Goal: Task Accomplishment & Management: Use online tool/utility

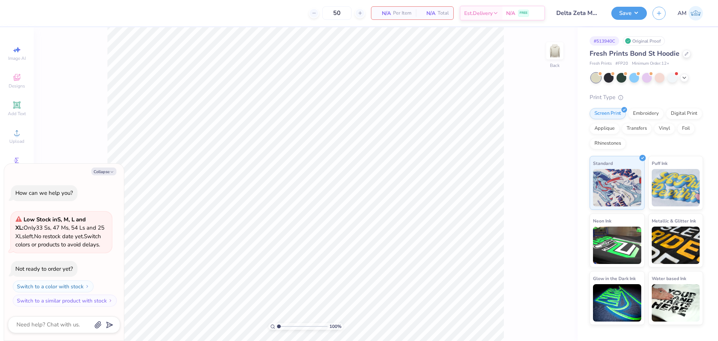
type textarea "x"
click at [561, 58] on img at bounding box center [555, 51] width 30 height 30
type textarea "x"
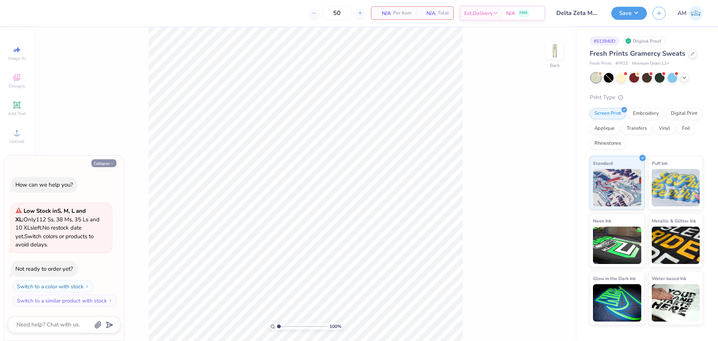
click at [107, 161] on button "Collapse" at bounding box center [103, 163] width 25 height 8
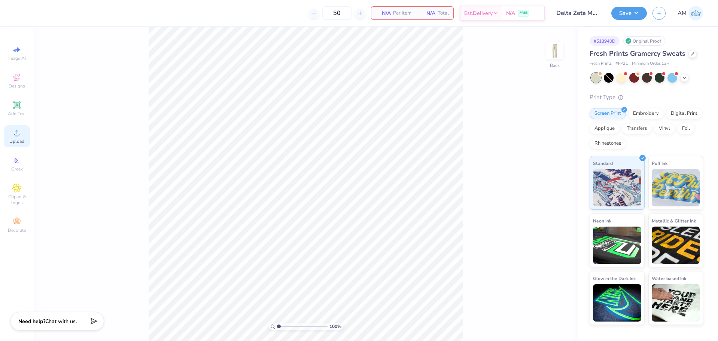
click at [18, 136] on circle at bounding box center [17, 135] width 4 height 4
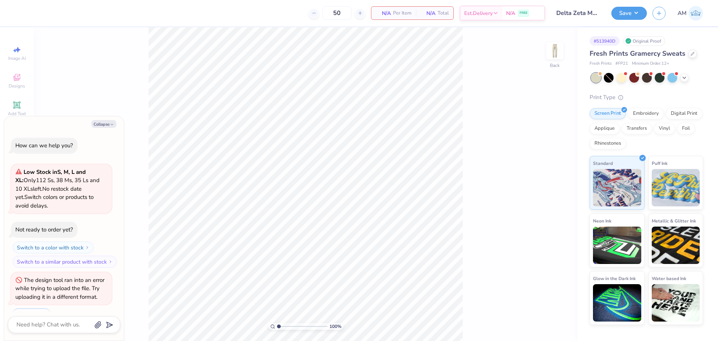
scroll to position [13, 0]
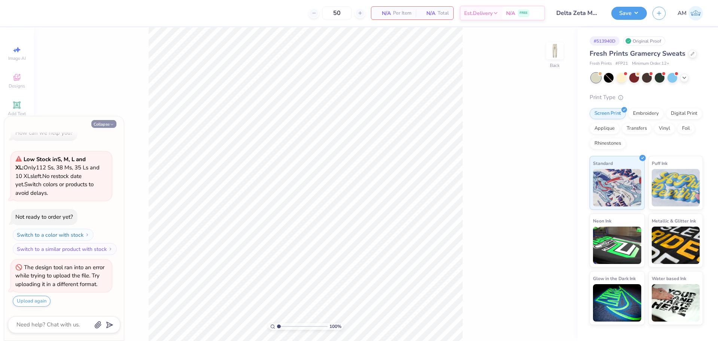
click at [107, 123] on button "Collapse" at bounding box center [103, 124] width 25 height 8
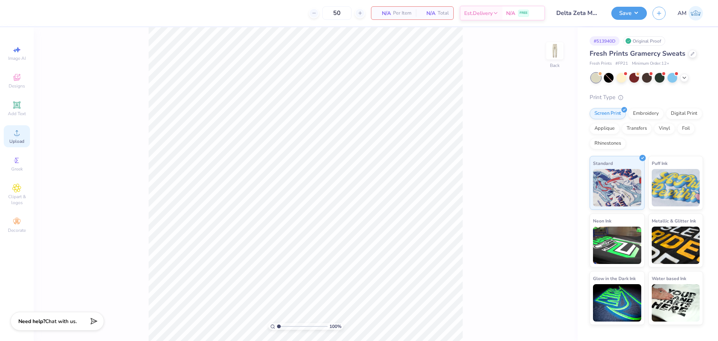
click at [23, 137] on div "Upload" at bounding box center [17, 136] width 26 height 22
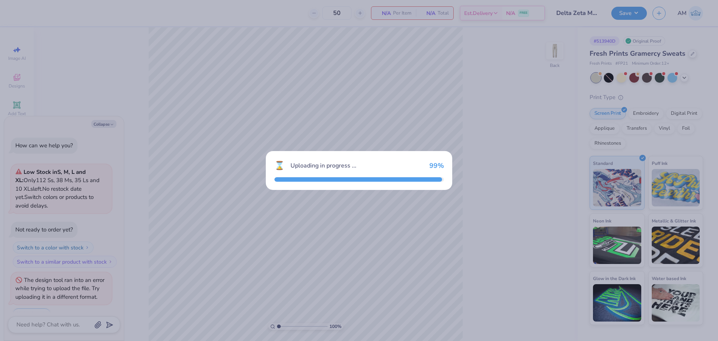
scroll to position [65, 0]
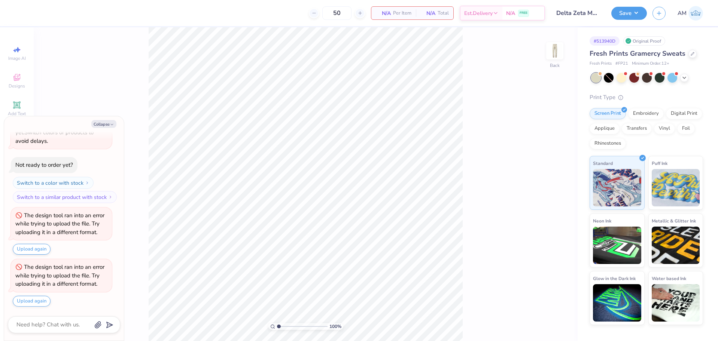
type textarea "x"
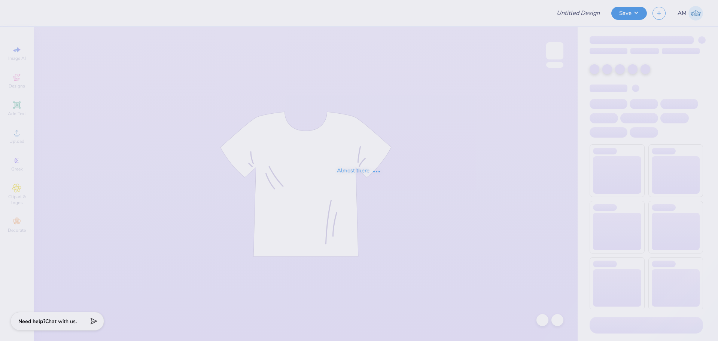
type input "Delta Zeta Madhappy"
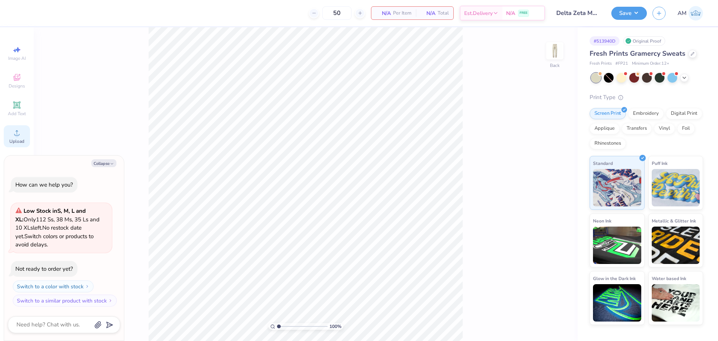
click at [12, 132] on div "Upload" at bounding box center [17, 136] width 26 height 22
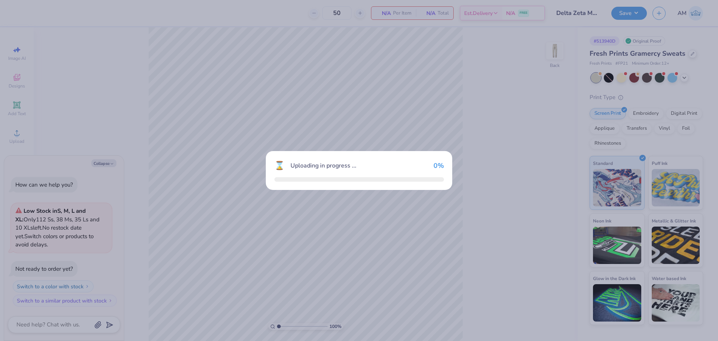
type textarea "x"
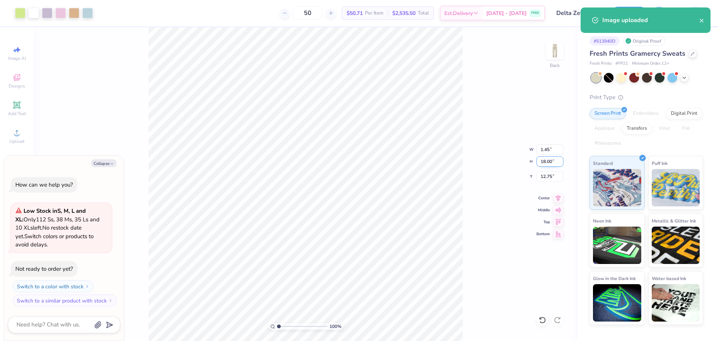
click at [547, 162] on input "18.00" at bounding box center [549, 161] width 27 height 10
type input "15"
type textarea "x"
type input "1.21"
type input "15.00"
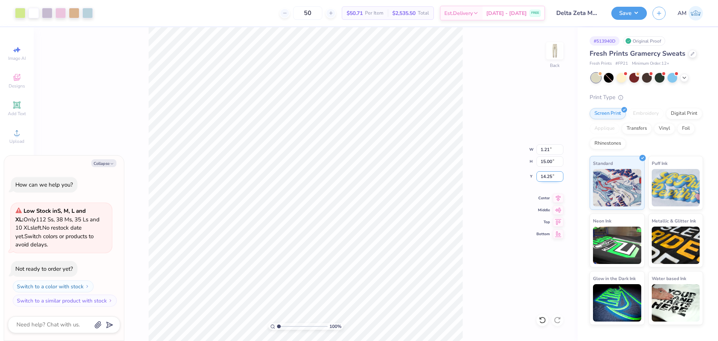
click at [544, 177] on input "14.25" at bounding box center [549, 176] width 27 height 10
type input "6"
type textarea "x"
type input "6.00"
type textarea "x"
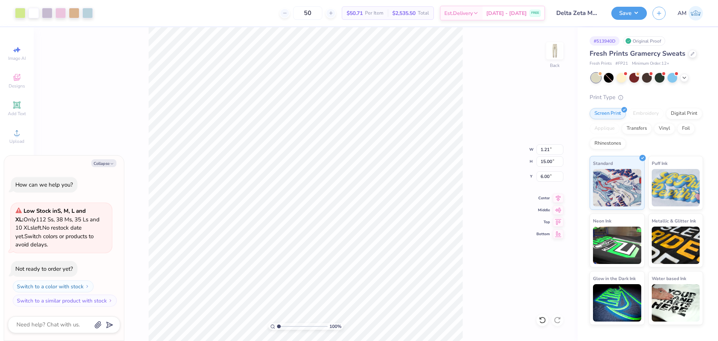
type input "6.18"
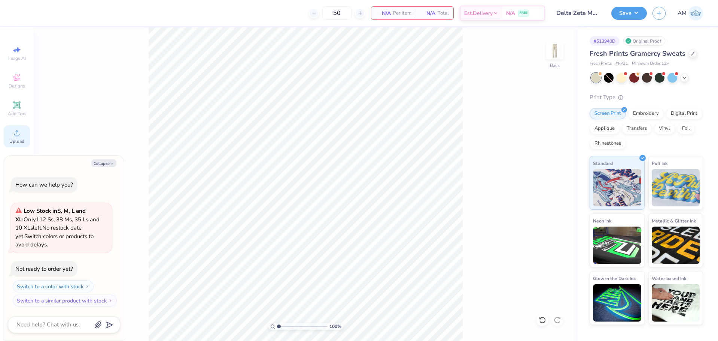
click at [18, 136] on circle at bounding box center [17, 135] width 4 height 4
type textarea "x"
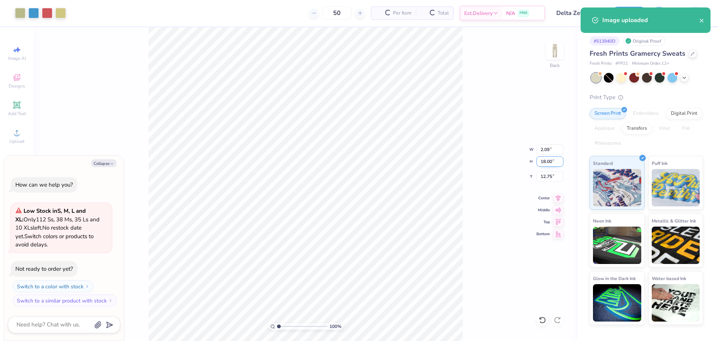
click at [547, 163] on input "18.00" at bounding box center [549, 161] width 27 height 10
type input "15"
type textarea "x"
type input "1.75"
type input "15.00"
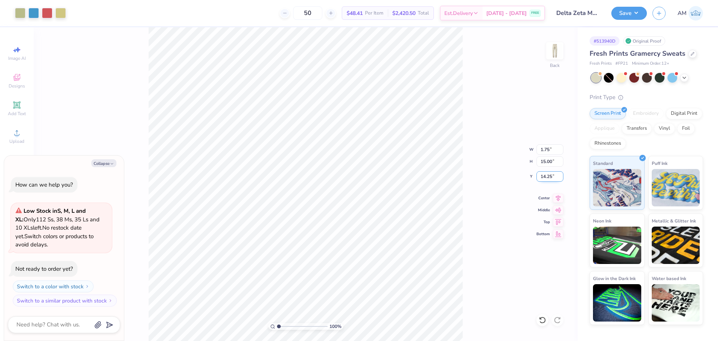
click at [544, 178] on input "14.25" at bounding box center [549, 176] width 27 height 10
type input "6"
type textarea "x"
type input "6.00"
click at [20, 13] on div at bounding box center [20, 12] width 10 height 10
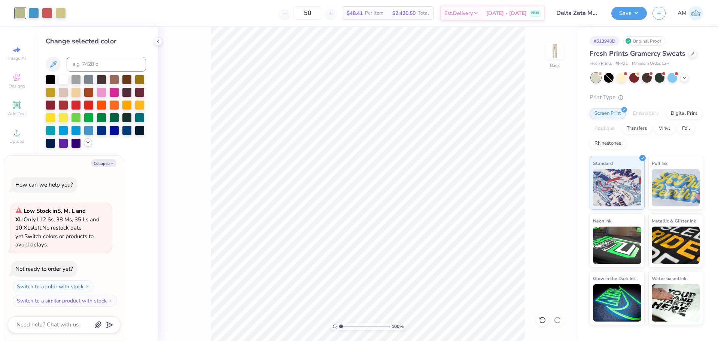
click at [87, 145] on icon at bounding box center [88, 143] width 6 height 6
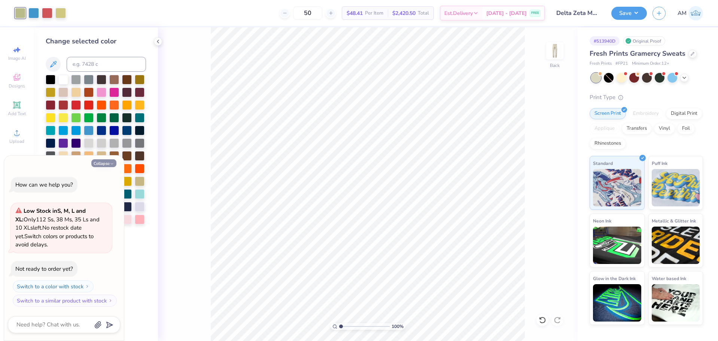
click at [106, 161] on button "Collapse" at bounding box center [103, 163] width 25 height 8
type textarea "x"
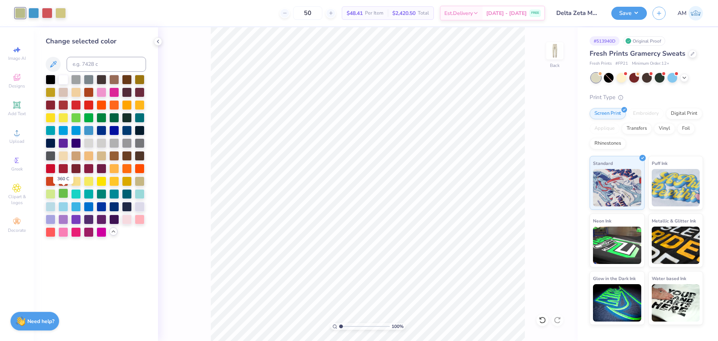
click at [65, 194] on div at bounding box center [63, 194] width 10 height 10
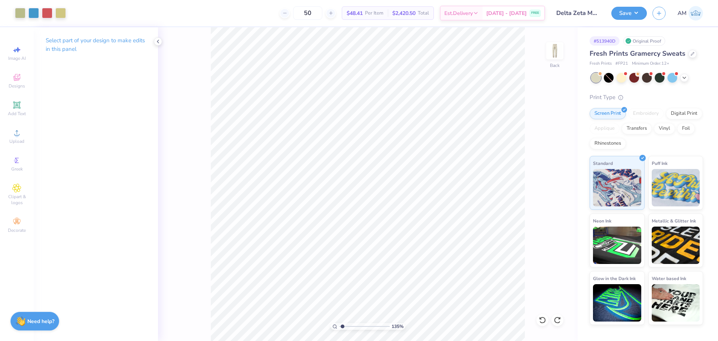
type input "1.35006143669128"
click at [545, 176] on input "6.00" at bounding box center [549, 176] width 27 height 10
type input "7"
type input "1.35006143669128"
click at [545, 178] on input "7.00" at bounding box center [549, 176] width 27 height 10
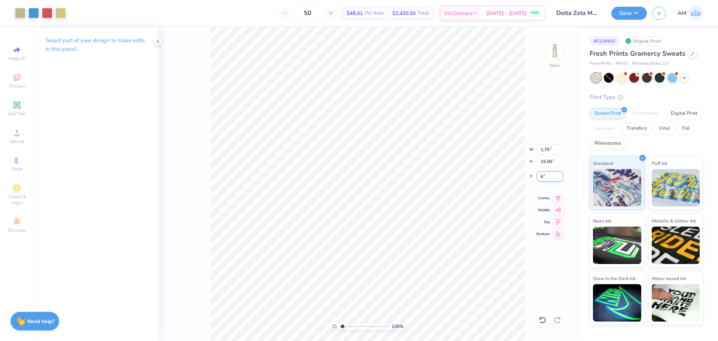
type input "6"
type input "1.35006143669128"
type input "6.00"
click at [543, 164] on input "15.00" at bounding box center [549, 161] width 27 height 10
type input "15"
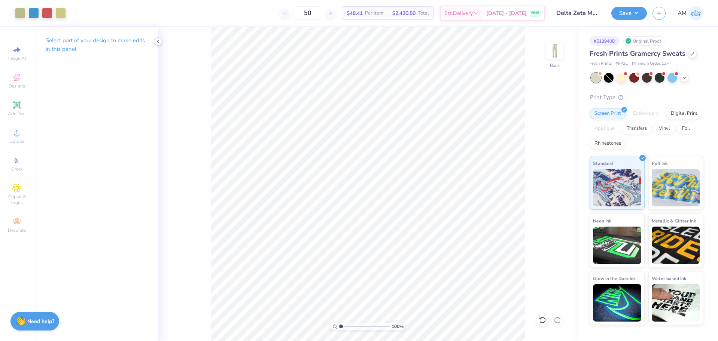
click at [161, 40] on icon at bounding box center [158, 42] width 6 height 6
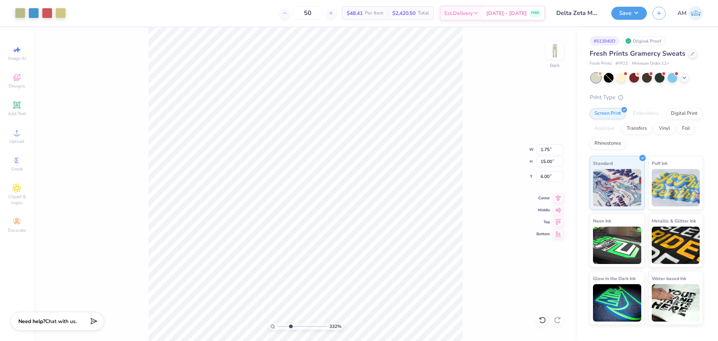
type input "3.32211092047231"
click at [542, 177] on input "5.98" at bounding box center [549, 176] width 27 height 10
type input "6"
type input "3.32211092047231"
type input "6.00"
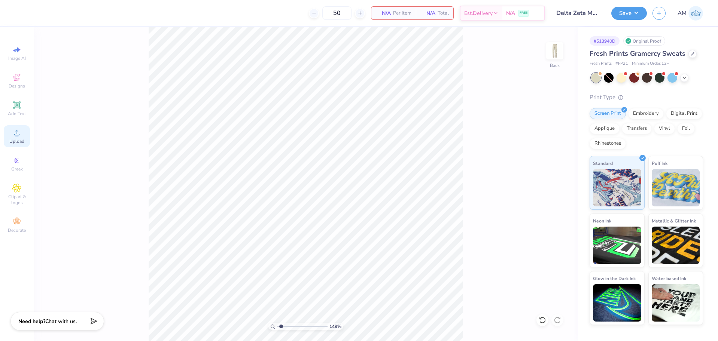
click at [16, 135] on icon at bounding box center [16, 132] width 5 height 5
type input "1.49212329151837"
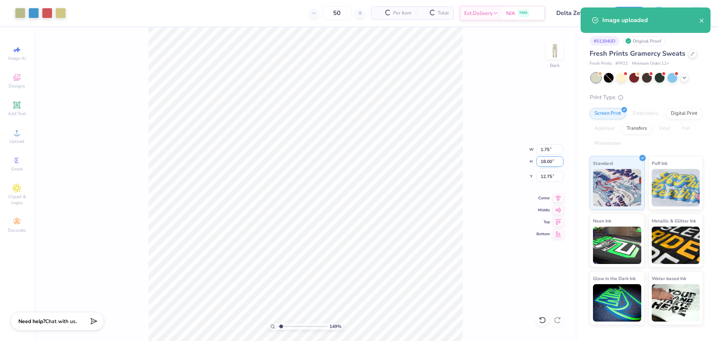
click at [545, 161] on input "18.00" at bounding box center [549, 161] width 27 height 10
type input "15"
type input "1.49212329151837"
type input "1.46"
type input "15.00"
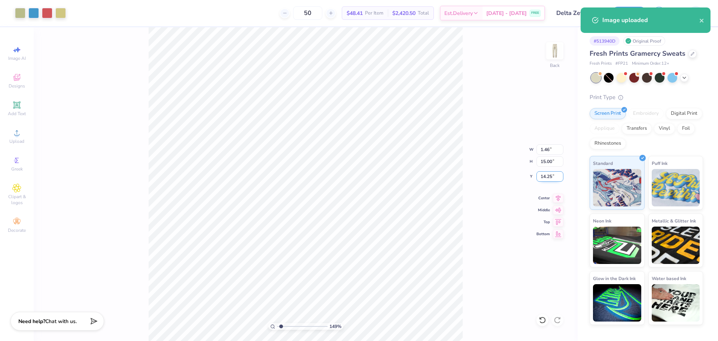
click at [548, 174] on input "14.25" at bounding box center [549, 176] width 27 height 10
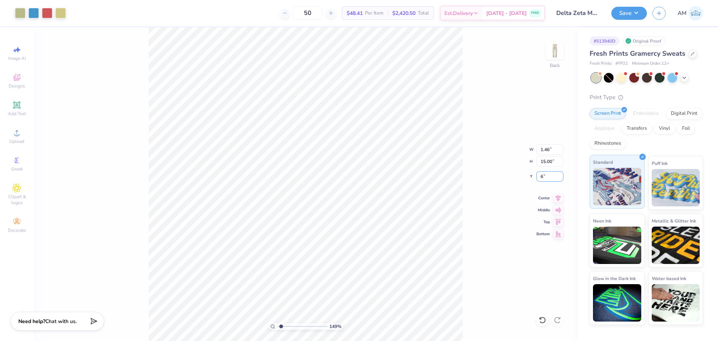
type input "6"
type input "1.49212329151837"
type input "6.00"
type input "1.49212329151837"
type input "5.92"
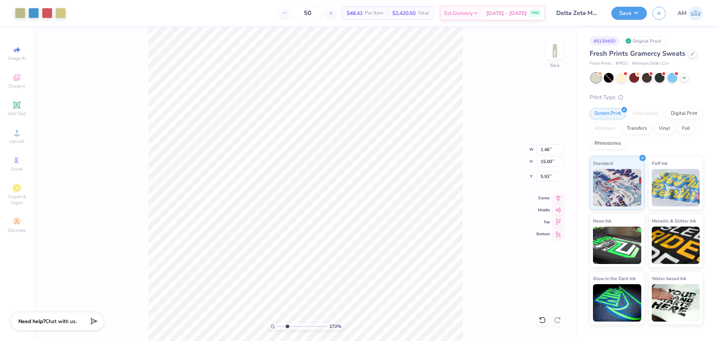
type input "2.71964221644285"
click at [543, 177] on input "5.92" at bounding box center [549, 176] width 27 height 10
type input "6"
type input "2.71964221644285"
type input "6.00"
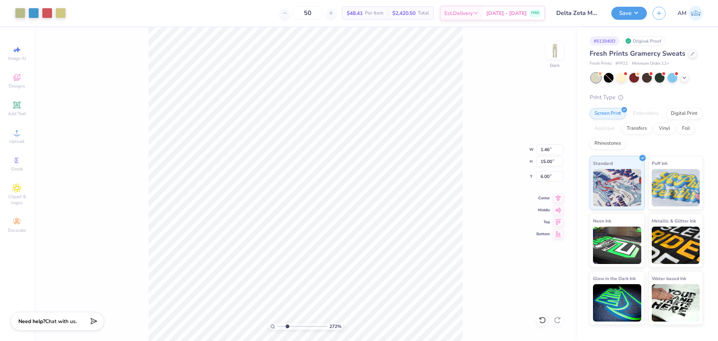
click at [499, 164] on div "272 % Back W 1.46 1.46 " H 15.00 15.00 " Y 6.00 6.00 " Center Middle Top Bottom" at bounding box center [306, 184] width 544 height 314
type input "1"
click at [626, 13] on button "Save" at bounding box center [629, 12] width 36 height 13
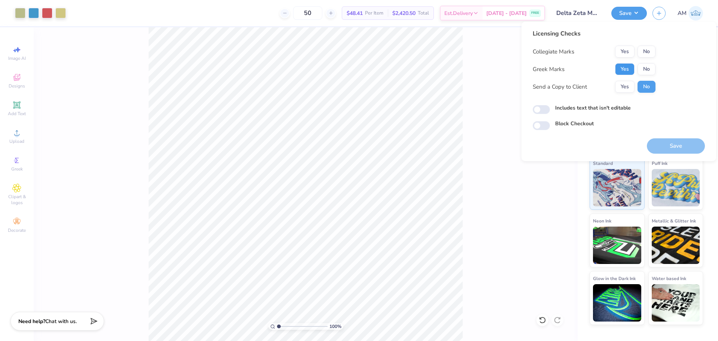
click at [623, 73] on button "Yes" at bounding box center [624, 69] width 19 height 12
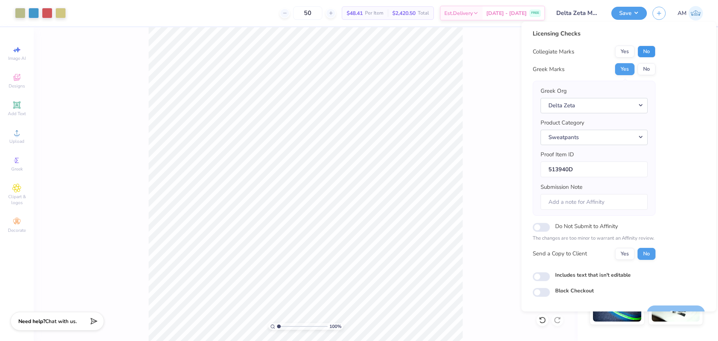
click at [650, 51] on button "No" at bounding box center [646, 52] width 18 height 12
click at [625, 257] on button "Yes" at bounding box center [624, 254] width 19 height 12
click at [540, 277] on input "Includes text that isn't editable" at bounding box center [541, 276] width 17 height 9
checkbox input "true"
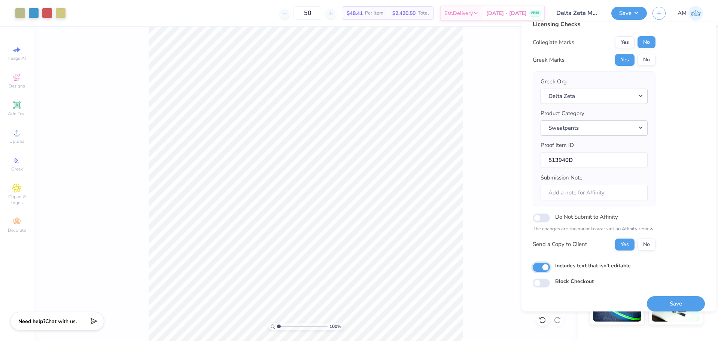
scroll to position [16, 0]
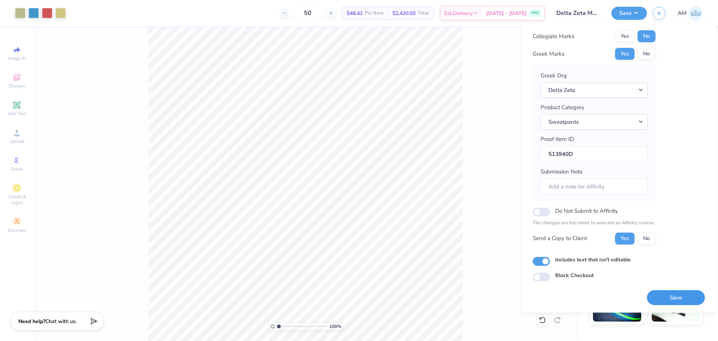
click at [668, 299] on button "Save" at bounding box center [676, 297] width 58 height 15
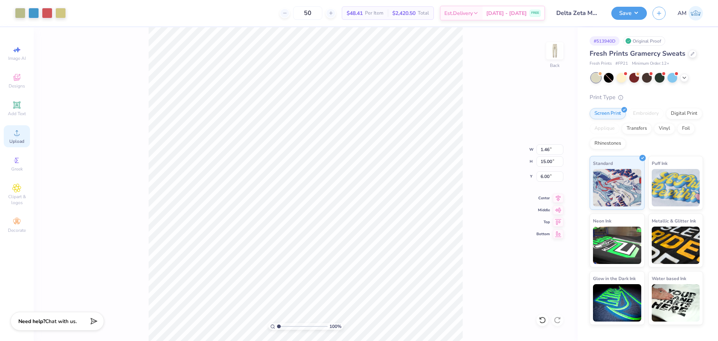
click at [19, 137] on div "Upload" at bounding box center [17, 136] width 26 height 22
type input "1.63"
type input "18.00"
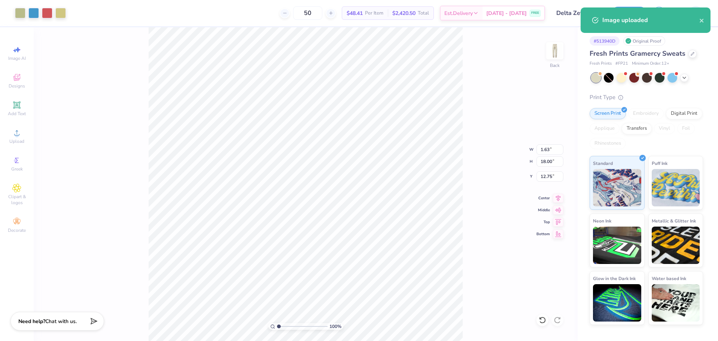
type input "18.64"
click at [545, 165] on input "18.00" at bounding box center [549, 161] width 27 height 10
type input "15"
type input "1.36"
type input "15.00"
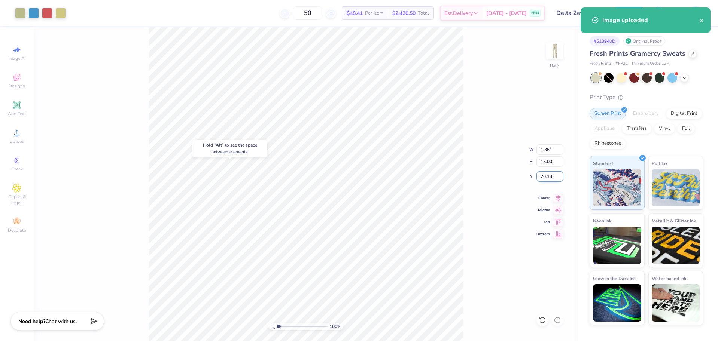
click at [544, 176] on input "20.13" at bounding box center [549, 176] width 27 height 10
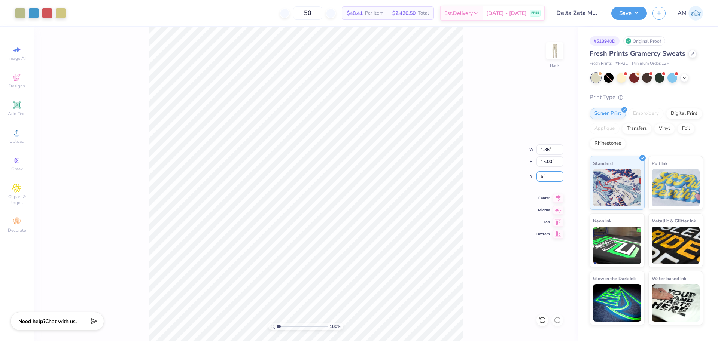
type input "6.00"
type input "2.01445811466782"
type input "1.46"
type input "2.01445811466782"
click at [545, 178] on input "5.85" at bounding box center [549, 176] width 27 height 10
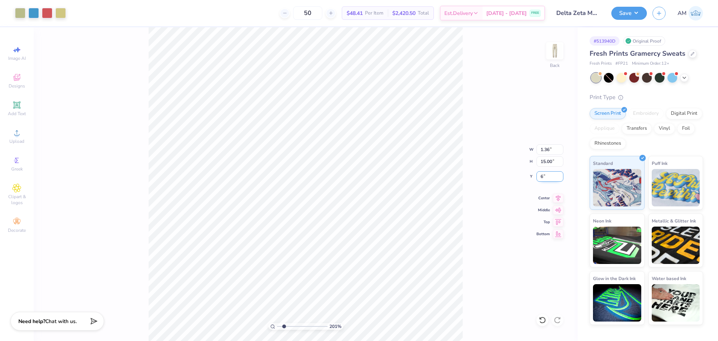
type input "6"
type input "2.01445811466782"
type input "6.00"
click at [478, 168] on div "201 % Back W 1.36 1.36 " H 15.00 15.00 " Y 6.00 6.00 " Center Middle Top Bottom" at bounding box center [306, 184] width 544 height 314
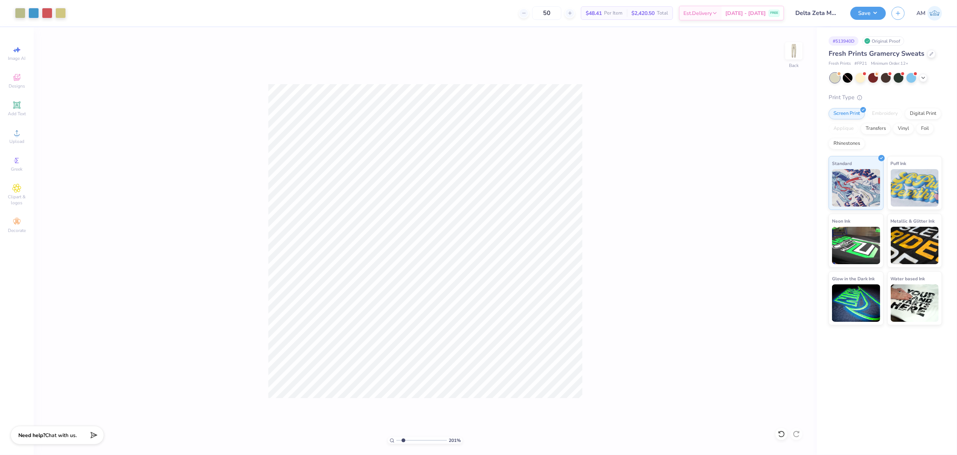
type input "1"
click at [718, 14] on button "Save" at bounding box center [868, 12] width 36 height 13
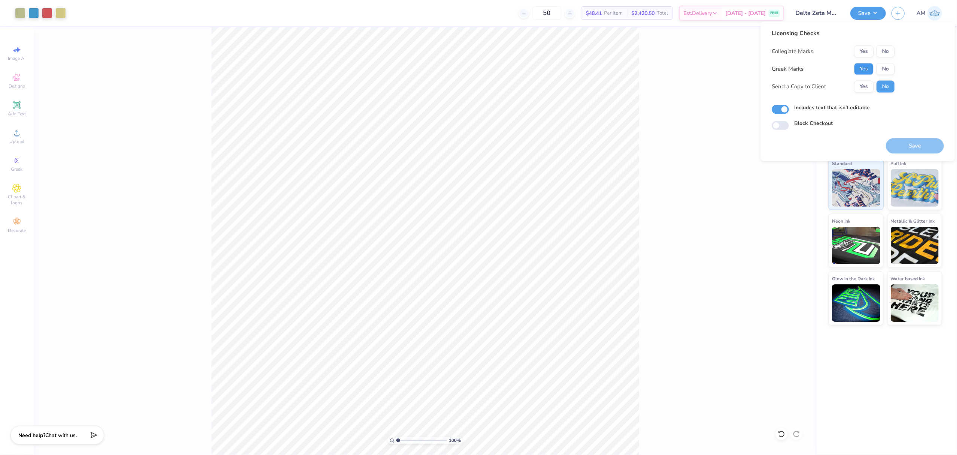
drag, startPoint x: 866, startPoint y: 70, endPoint x: 876, endPoint y: 57, distance: 16.8
click at [718, 70] on button "Yes" at bounding box center [863, 69] width 19 height 12
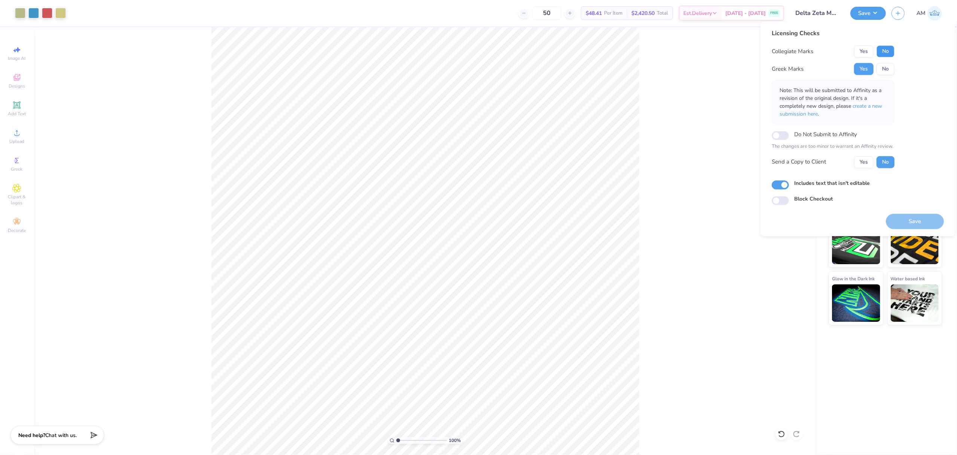
click at [718, 54] on button "No" at bounding box center [886, 51] width 18 height 12
click at [718, 164] on button "Yes" at bounding box center [863, 162] width 19 height 12
click at [718, 223] on button "Save" at bounding box center [915, 221] width 58 height 15
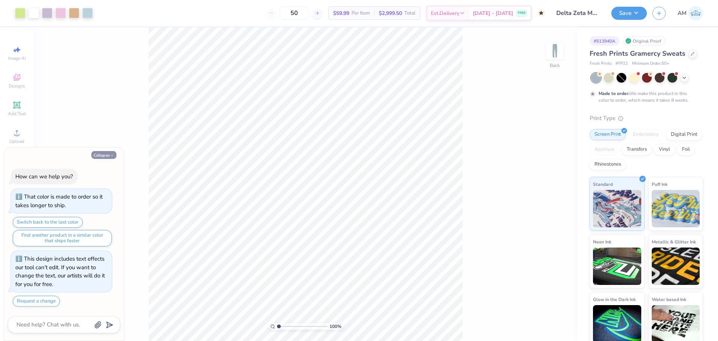
click at [108, 159] on button "Collapse" at bounding box center [103, 155] width 25 height 8
type textarea "x"
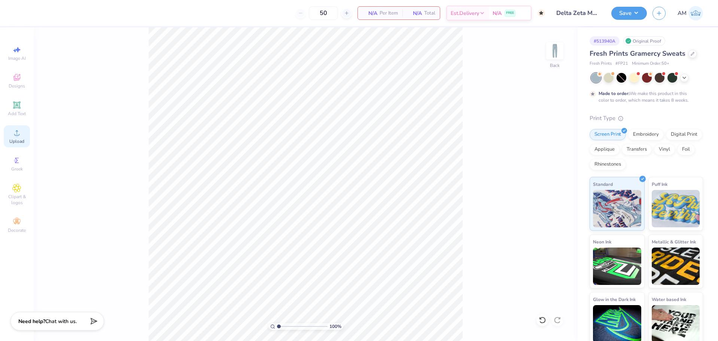
click at [20, 135] on icon at bounding box center [16, 132] width 9 height 9
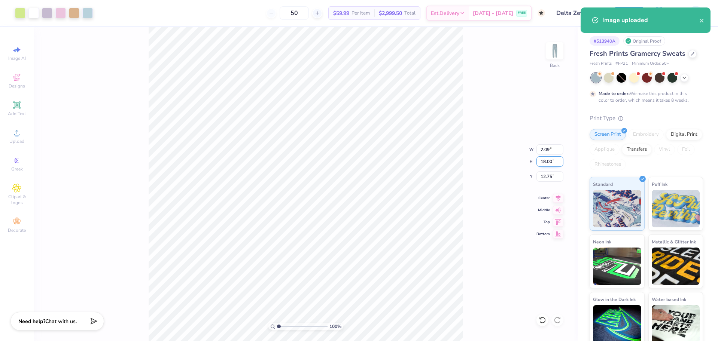
click at [549, 163] on input "18.00" at bounding box center [549, 161] width 27 height 10
type input "15"
type input "1.75"
type input "15.00"
click at [549, 178] on input "14.25" at bounding box center [549, 176] width 27 height 10
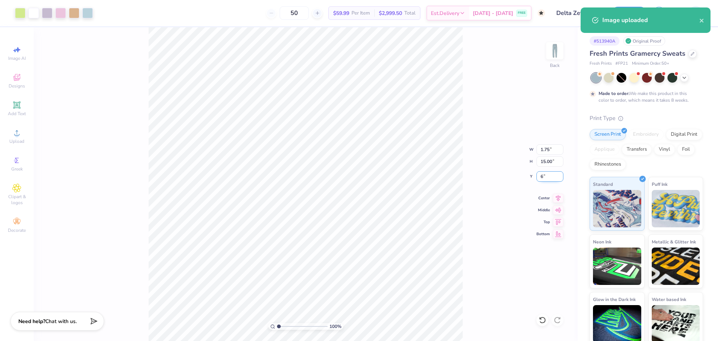
type input "6.00"
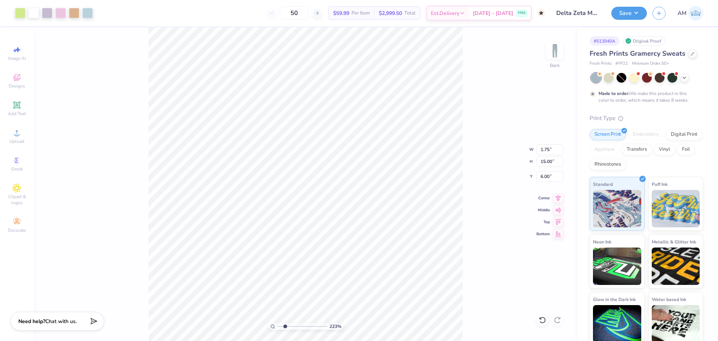
type input "2.22643191709162"
click at [546, 176] on input "5.97" at bounding box center [549, 176] width 27 height 10
type input "6"
type input "2.22643191709162"
type input "6.00"
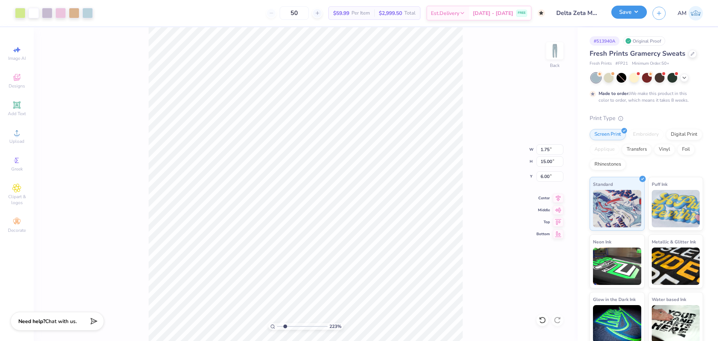
click at [624, 14] on button "Save" at bounding box center [629, 12] width 36 height 13
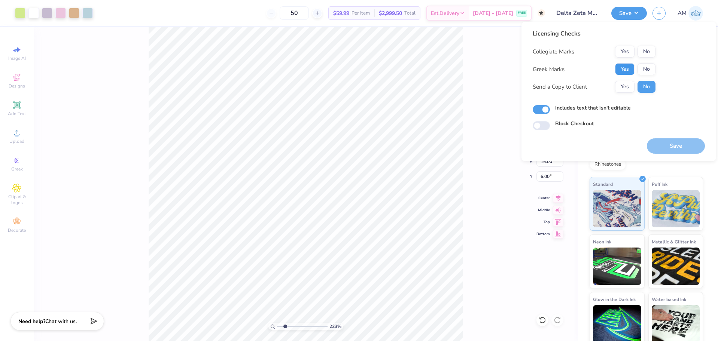
click at [627, 72] on button "Yes" at bounding box center [624, 69] width 19 height 12
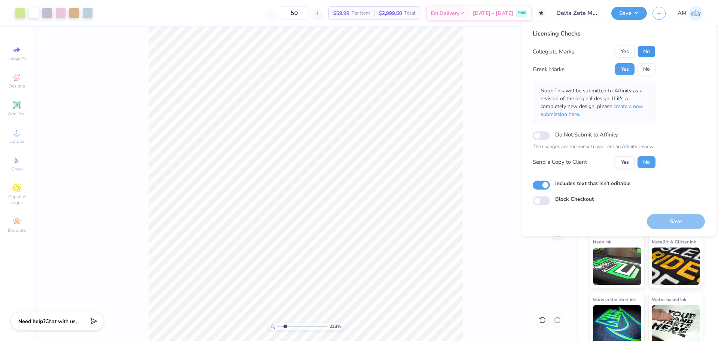
click at [649, 53] on button "No" at bounding box center [646, 52] width 18 height 12
click at [627, 161] on button "Yes" at bounding box center [624, 162] width 19 height 12
click at [679, 225] on button "Save" at bounding box center [676, 221] width 58 height 15
type input "2.22643191709162"
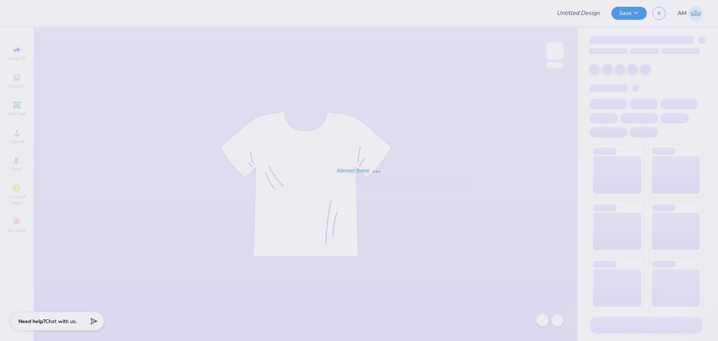
type input "Delta Zeta Madhappy"
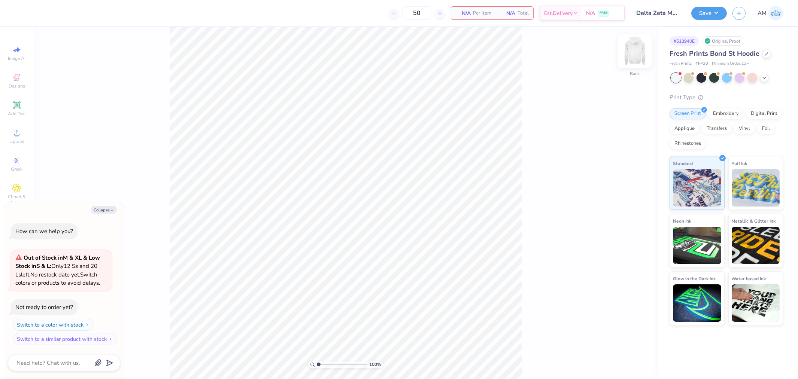
click at [639, 53] on img at bounding box center [634, 51] width 30 height 30
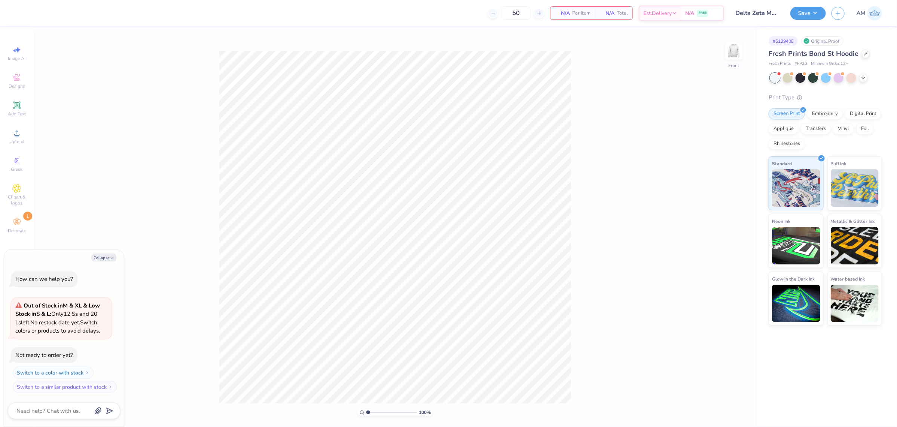
type textarea "x"
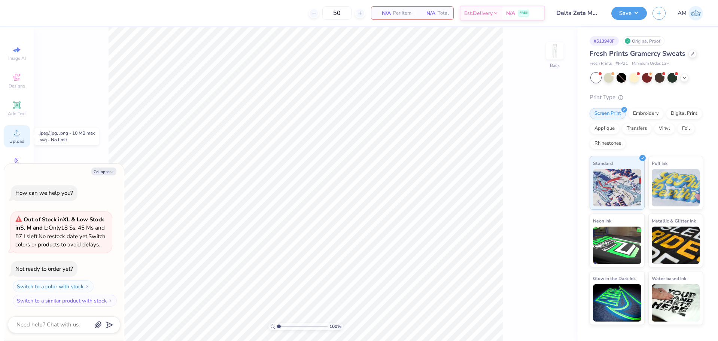
click at [16, 130] on icon at bounding box center [16, 132] width 9 height 9
type textarea "x"
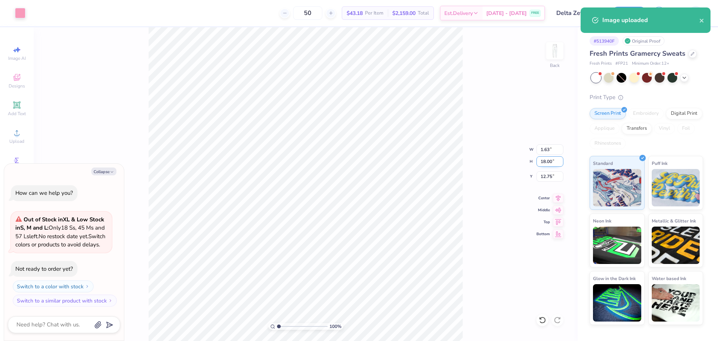
click at [544, 162] on input "18.00" at bounding box center [549, 161] width 27 height 10
type input "15"
type textarea "x"
type input "1.36"
type input "15.00"
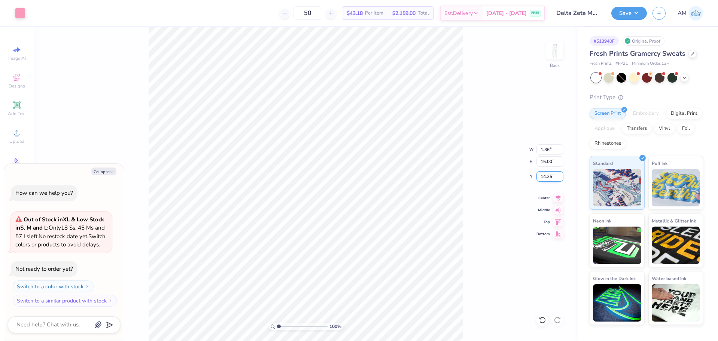
click at [548, 176] on input "14.25" at bounding box center [549, 176] width 27 height 10
type input "6"
type textarea "x"
type input "6.00"
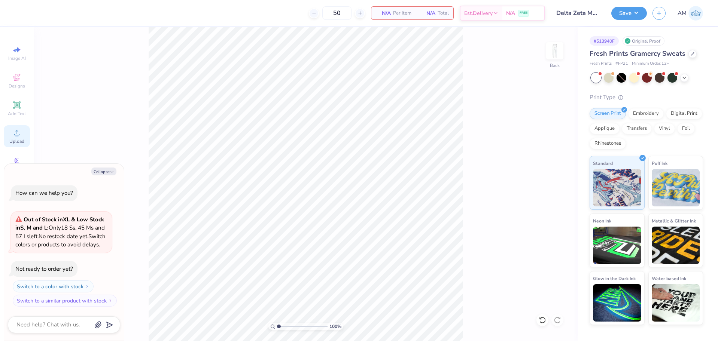
click at [19, 136] on icon at bounding box center [16, 132] width 9 height 9
click at [16, 131] on icon at bounding box center [16, 132] width 5 height 5
type textarea "x"
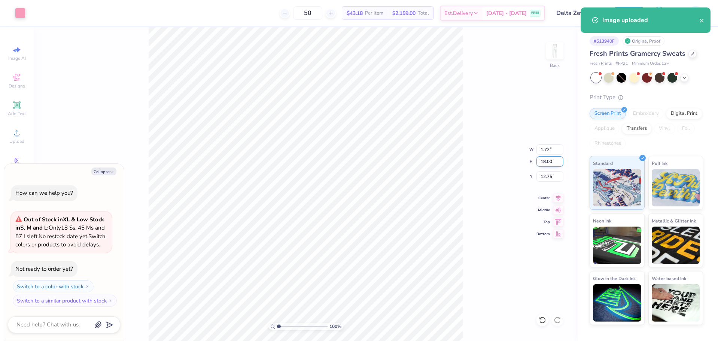
click at [548, 162] on input "18.00" at bounding box center [549, 161] width 27 height 10
type input "15"
type textarea "x"
type input "1.43"
type input "15.00"
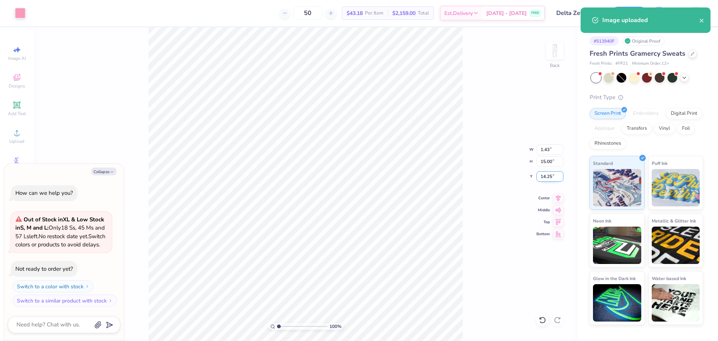
click at [544, 176] on input "14.25" at bounding box center [549, 176] width 27 height 10
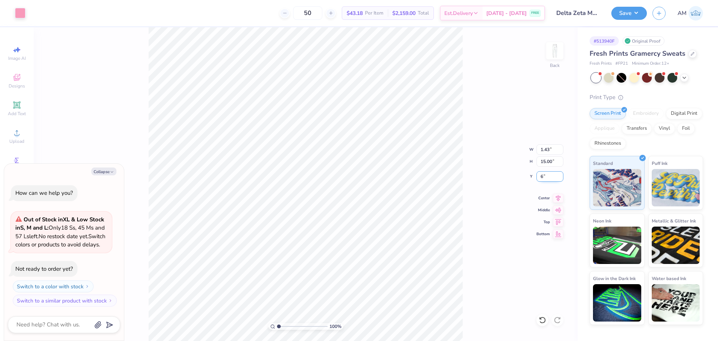
type input "6"
type textarea "x"
type input "6.00"
type textarea "x"
type input "6.06"
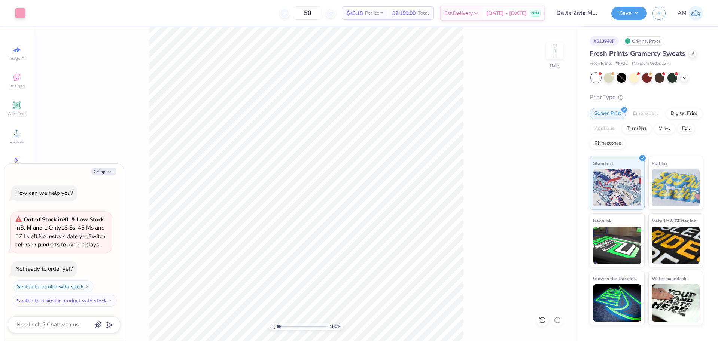
type textarea "x"
type input "2.01445811466782"
type textarea "x"
type input "2.01445811466782"
type textarea "x"
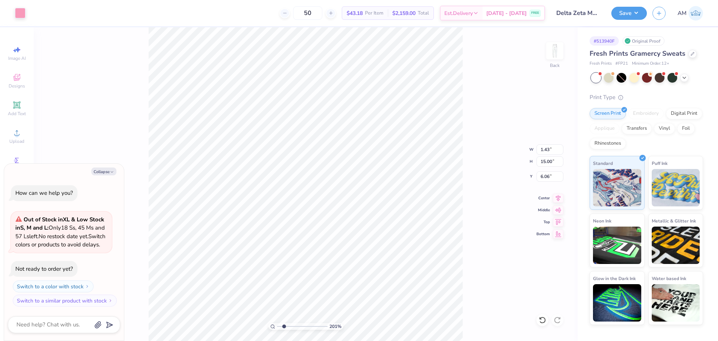
type input "2.01445811466782"
type textarea "x"
type input "2.01445811466782"
type textarea "x"
click at [543, 176] on input "6.06" at bounding box center [549, 176] width 27 height 10
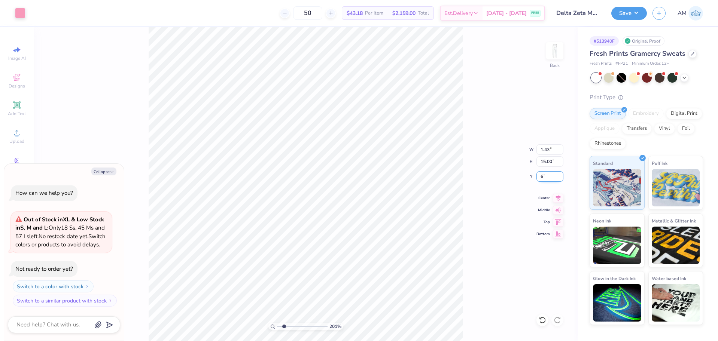
type input "6"
type input "2.01445811466782"
type textarea "x"
type input "6.00"
drag, startPoint x: 635, startPoint y: 14, endPoint x: 635, endPoint y: 21, distance: 6.4
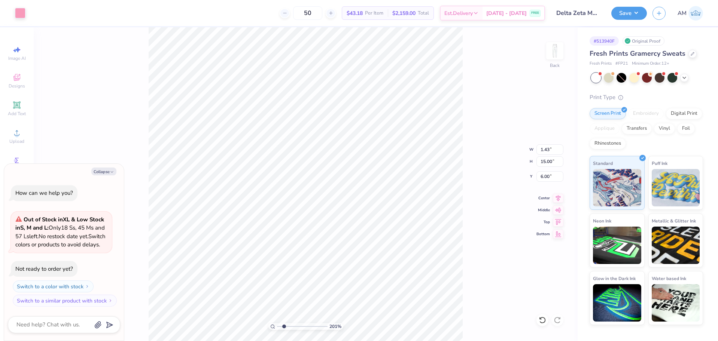
click at [635, 14] on button "Save" at bounding box center [629, 13] width 36 height 13
type input "2.01445811466782"
type textarea "x"
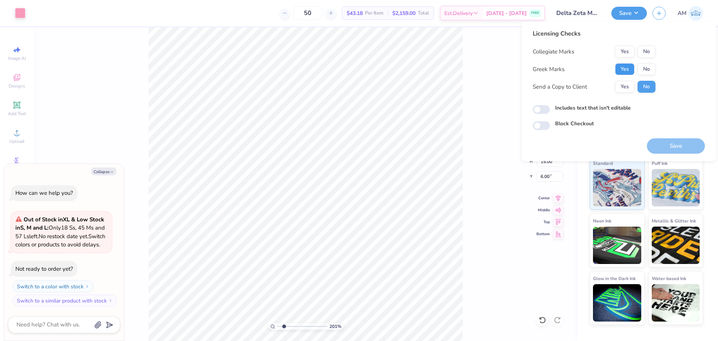
click at [621, 70] on button "Yes" at bounding box center [624, 69] width 19 height 12
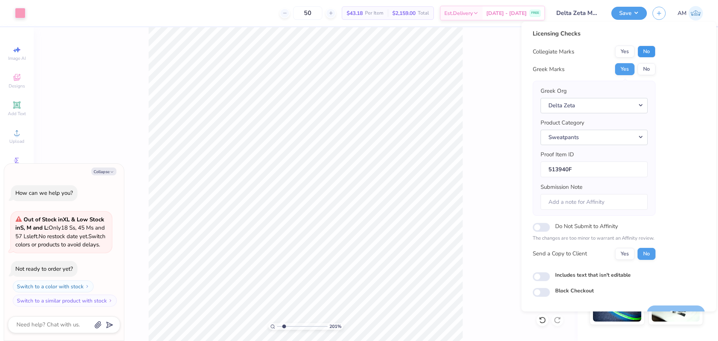
click at [647, 51] on button "No" at bounding box center [646, 52] width 18 height 12
type input "2.01445811466782"
type textarea "x"
click at [624, 253] on button "Yes" at bounding box center [624, 254] width 19 height 12
type input "2.01445811466782"
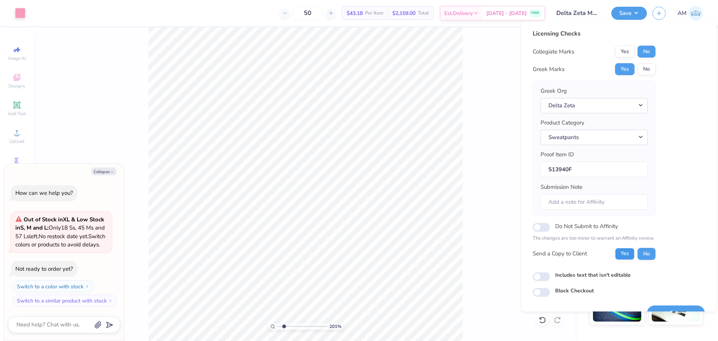
type textarea "x"
click at [545, 277] on input "Includes text that isn't editable" at bounding box center [541, 276] width 17 height 9
checkbox input "true"
type input "2.01445811466782"
type textarea "x"
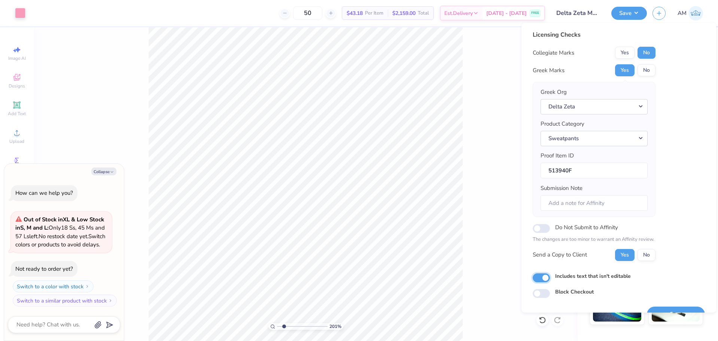
scroll to position [16, 0]
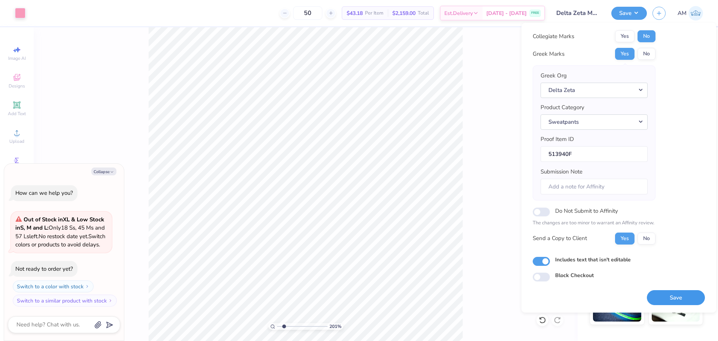
click at [671, 296] on button "Save" at bounding box center [676, 297] width 58 height 15
type input "2.01445811466782"
type textarea "x"
type input "2.01445811466782"
type textarea "x"
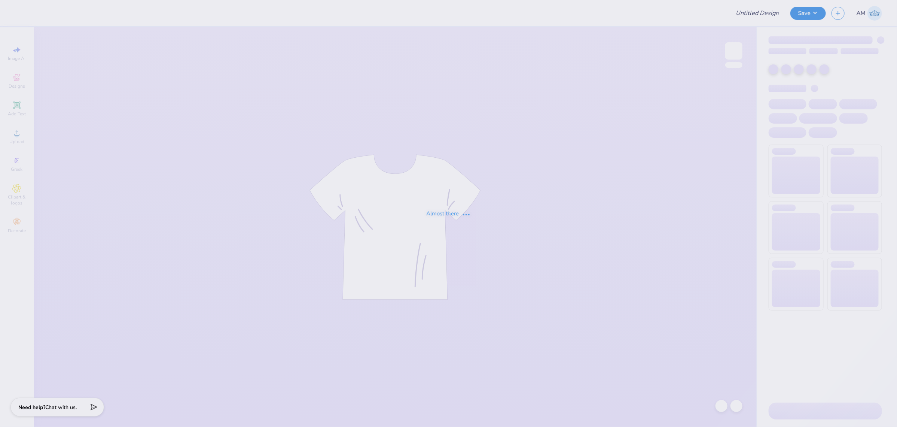
type input "Delta Zeta Madhappy"
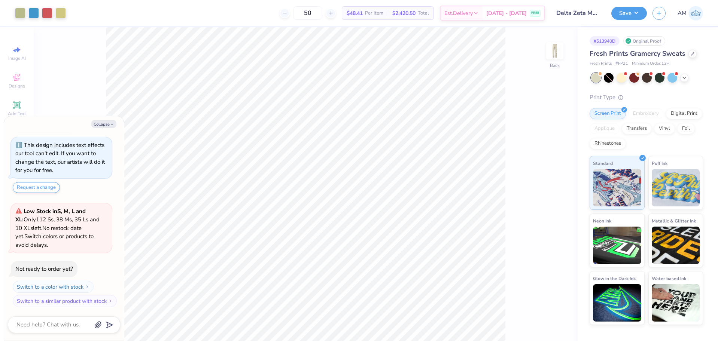
scroll to position [21, 0]
type textarea "x"
type input "1"
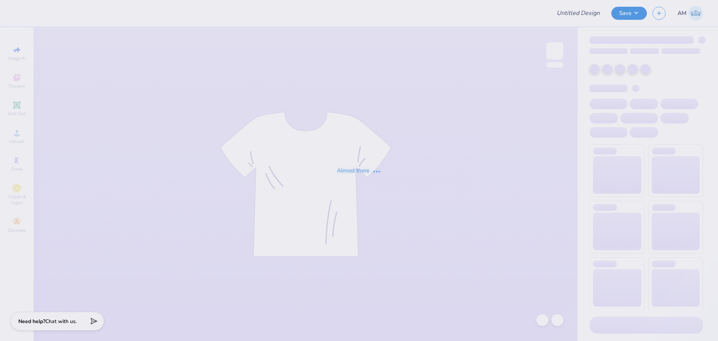
type input "Delta Zeta Madhappy"
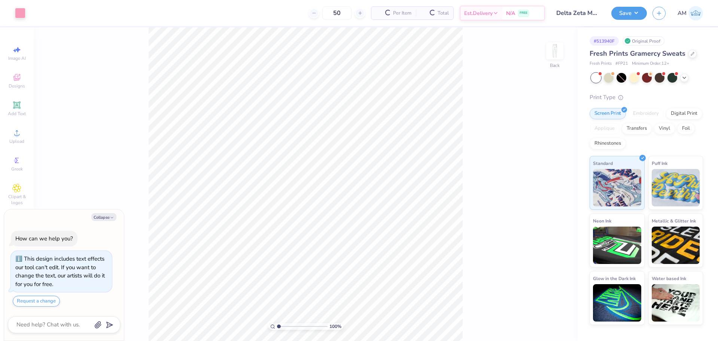
scroll to position [21, 0]
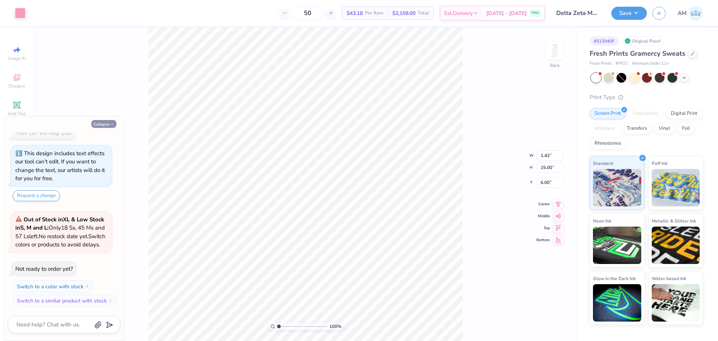
click at [107, 124] on button "Collapse" at bounding box center [103, 124] width 25 height 8
type textarea "x"
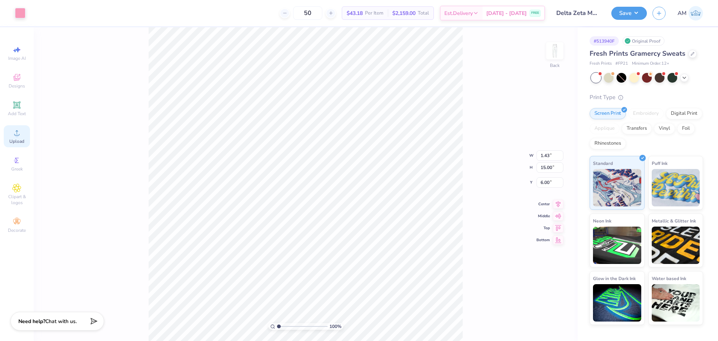
click at [15, 138] on span "Upload" at bounding box center [16, 141] width 15 height 6
type input "1.72"
type input "18.00"
type input "12.75"
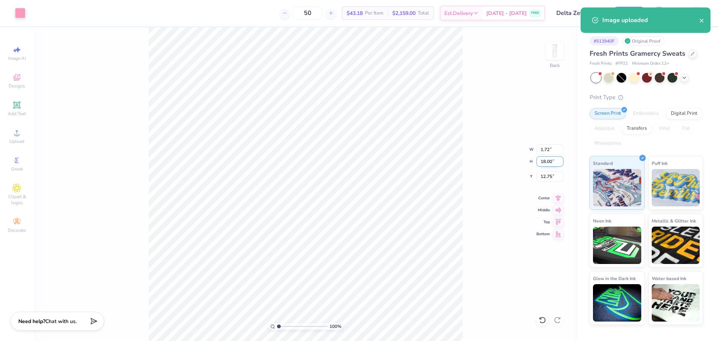
click at [546, 164] on input "18.00" at bounding box center [549, 161] width 27 height 10
type input "15"
type input "1.43"
type input "15.00"
click at [547, 176] on input "14.25" at bounding box center [549, 176] width 27 height 10
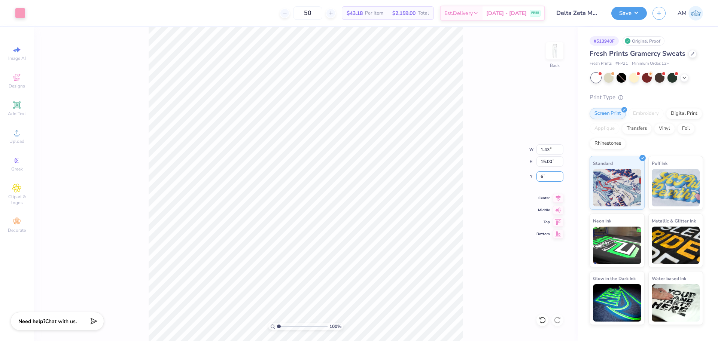
type input "6.00"
type input "2.01445811466782"
click at [542, 177] on input "6.06" at bounding box center [549, 176] width 27 height 10
type input "6"
type input "2.01445811466782"
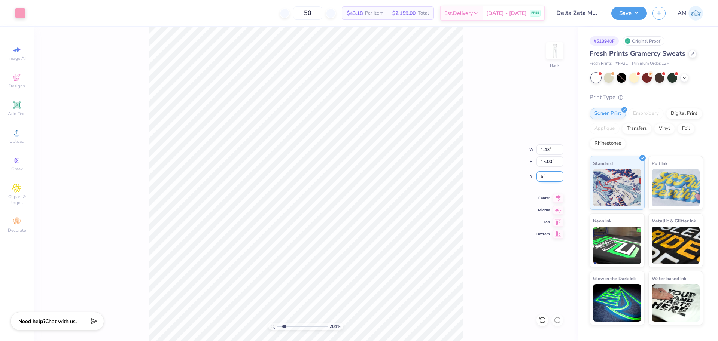
type input "6.00"
click at [627, 10] on button "Save" at bounding box center [629, 12] width 36 height 13
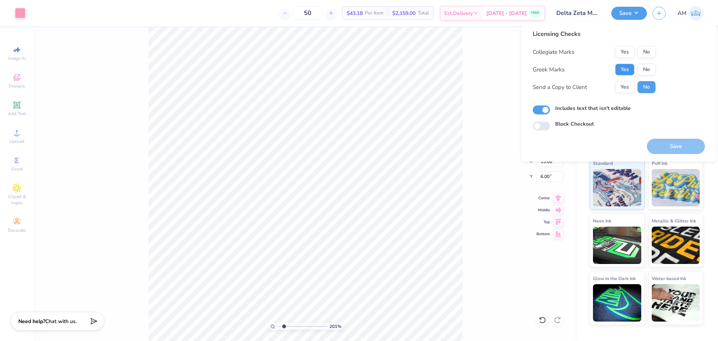
click at [625, 68] on button "Yes" at bounding box center [624, 70] width 19 height 12
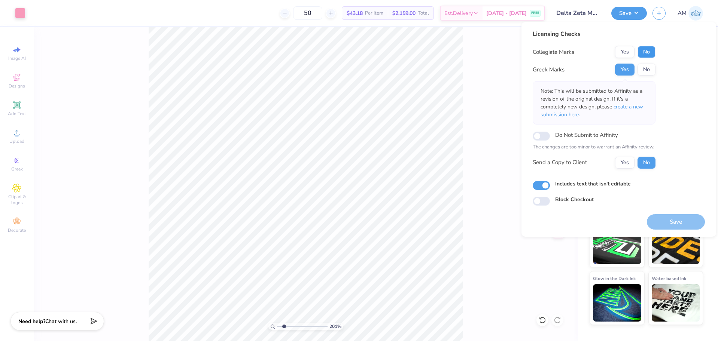
click at [647, 46] on button "No" at bounding box center [646, 52] width 18 height 12
click at [625, 168] on button "Yes" at bounding box center [624, 163] width 19 height 12
click at [680, 218] on button "Save" at bounding box center [676, 221] width 58 height 15
type input "2.01445811466782"
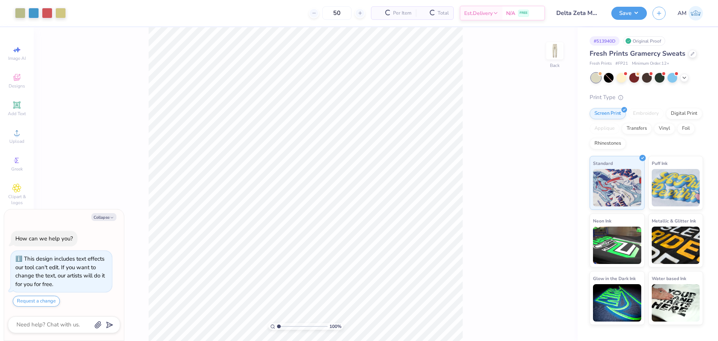
scroll to position [21, 0]
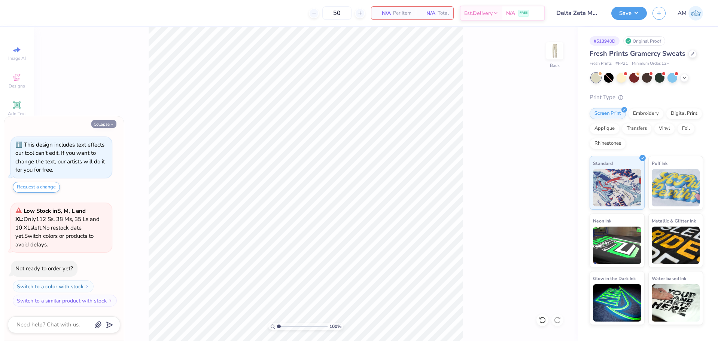
click at [107, 125] on button "Collapse" at bounding box center [103, 124] width 25 height 8
type textarea "x"
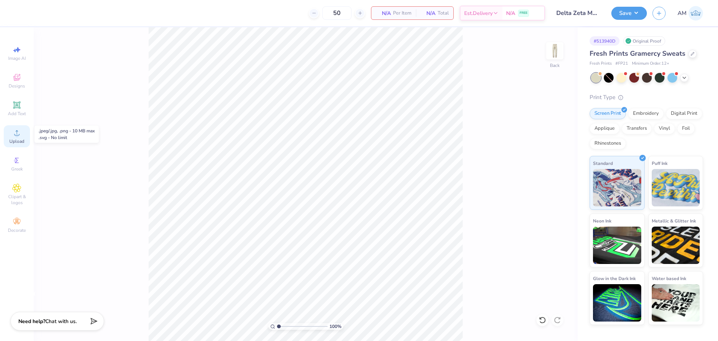
click at [10, 135] on div "Upload" at bounding box center [17, 136] width 26 height 22
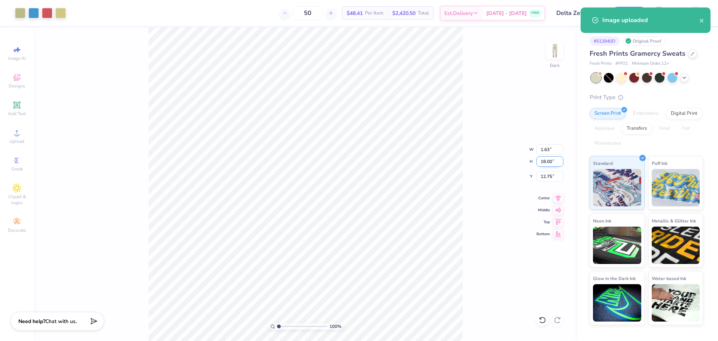
click at [549, 162] on input "18.00" at bounding box center [549, 161] width 27 height 10
type input "15"
type input "1.36"
type input "15.00"
click at [547, 176] on input "14.25" at bounding box center [549, 176] width 27 height 10
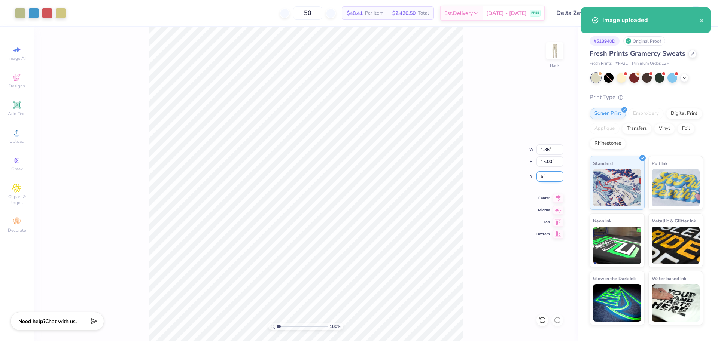
type input "6.00"
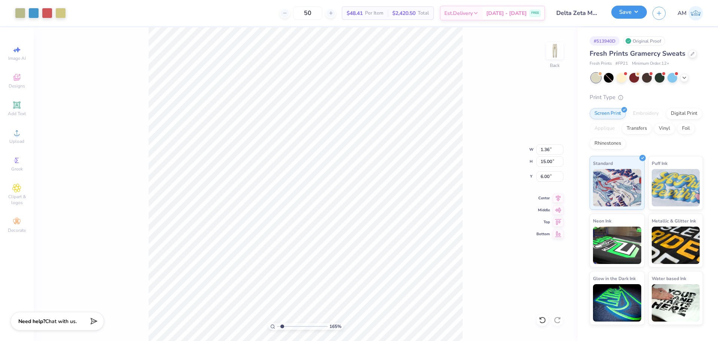
click at [622, 16] on button "Save" at bounding box center [629, 12] width 36 height 13
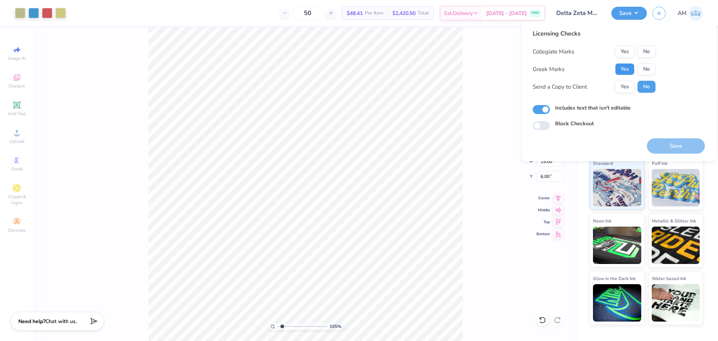
click at [629, 73] on button "Yes" at bounding box center [624, 69] width 19 height 12
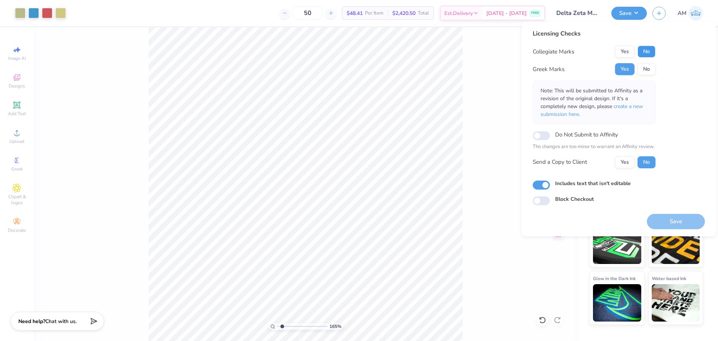
click at [649, 54] on button "No" at bounding box center [646, 52] width 18 height 12
click at [624, 162] on button "Yes" at bounding box center [624, 162] width 19 height 12
click at [667, 216] on button "Save" at bounding box center [676, 221] width 58 height 15
type input "1.64913377760655"
